Goal: Communication & Community: Answer question/provide support

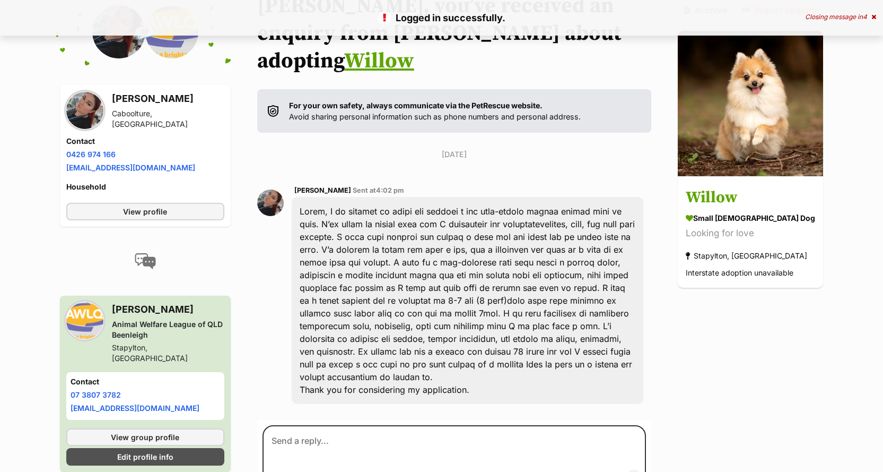
scroll to position [159, 0]
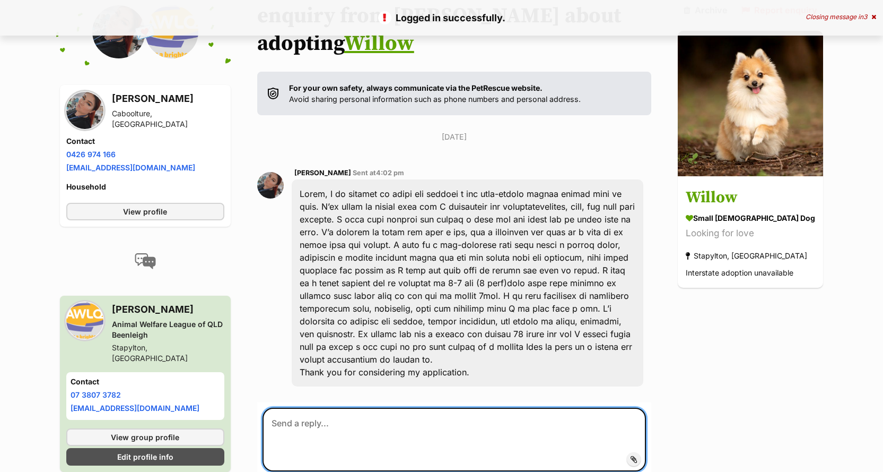
click at [339, 408] on textarea at bounding box center [455, 440] width 384 height 64
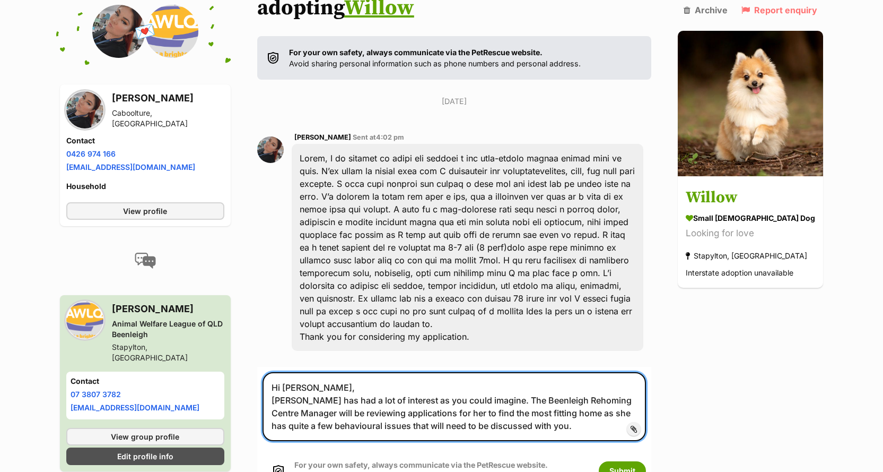
scroll to position [212, 0]
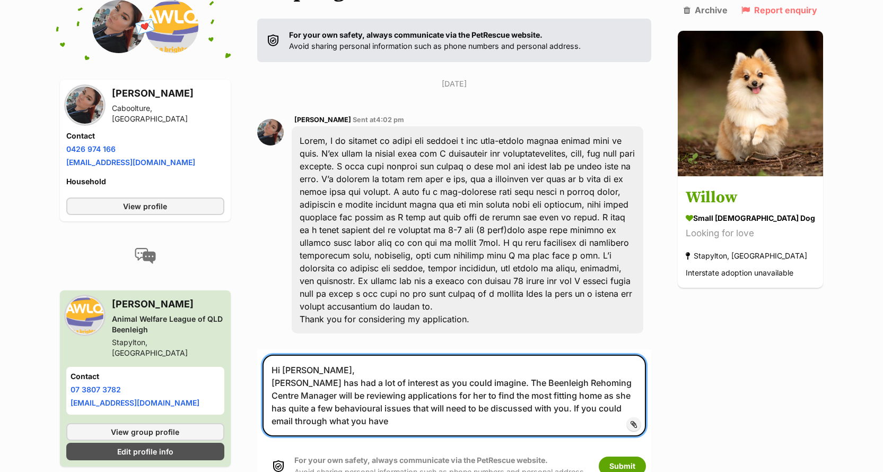
click at [353, 400] on textarea "Hi Jessica, Willow has had a lot of interest as you could imagine. The Beenleig…" at bounding box center [455, 395] width 384 height 82
click at [363, 394] on textarea "Hi Jessica, Willow has had a lot of interest as you could imagine. The Beenleig…" at bounding box center [455, 395] width 384 height 82
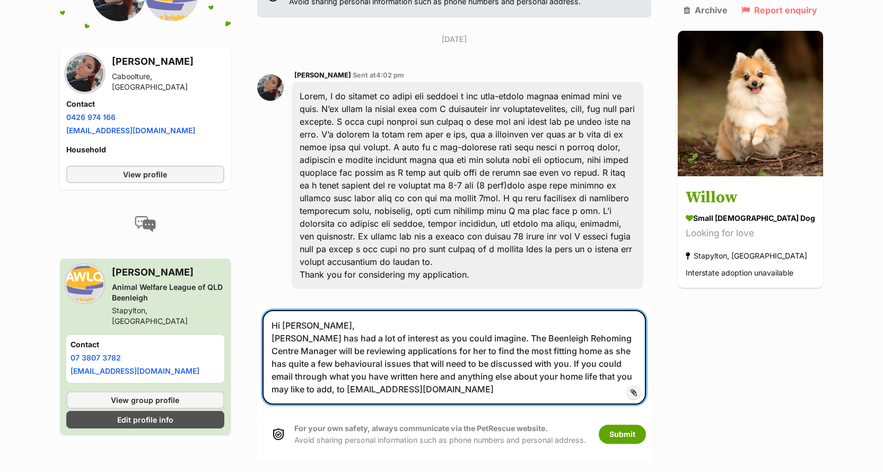
scroll to position [318, 0]
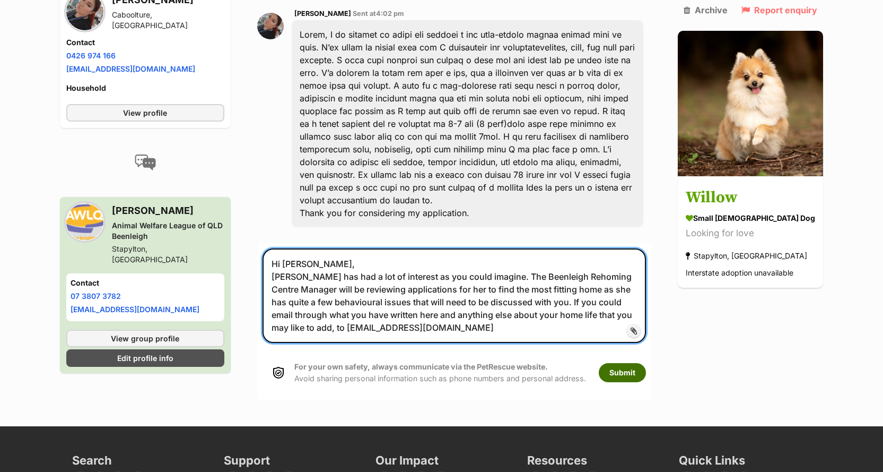
type textarea "Hi Jessica, Willow has had a lot of interest as you could imagine. The Beenleig…"
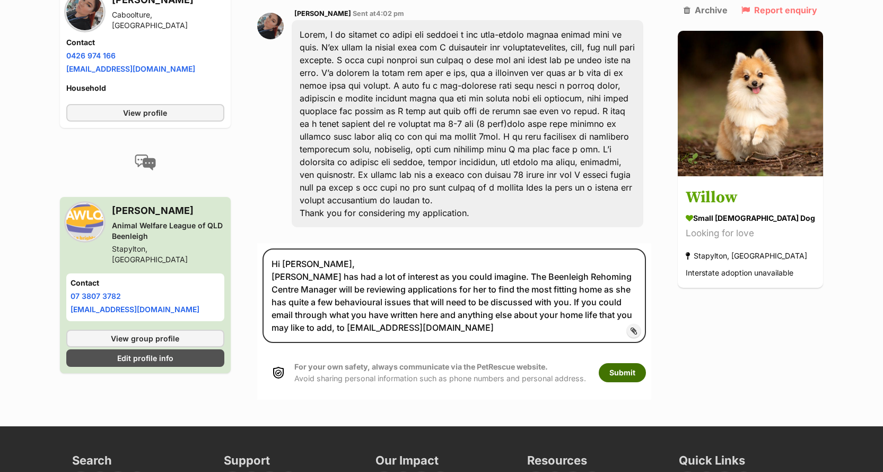
click at [631, 363] on button "Submit" at bounding box center [622, 372] width 47 height 19
